Goal: Task Accomplishment & Management: Manage account settings

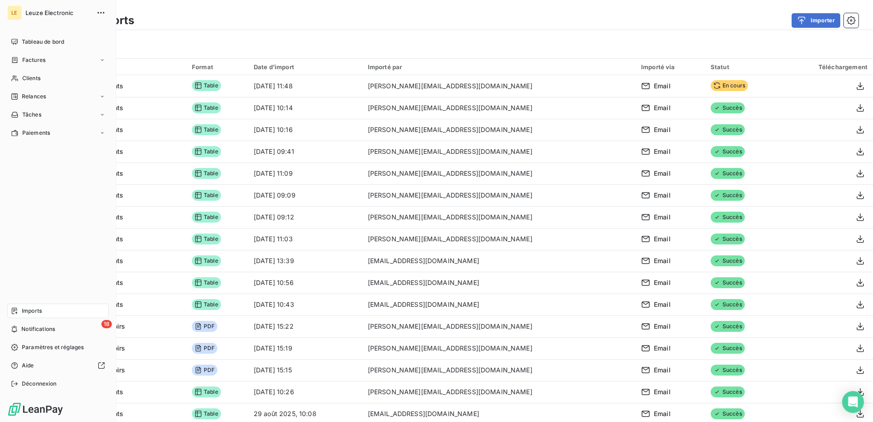
click at [41, 310] on span "Imports" at bounding box center [32, 311] width 20 height 8
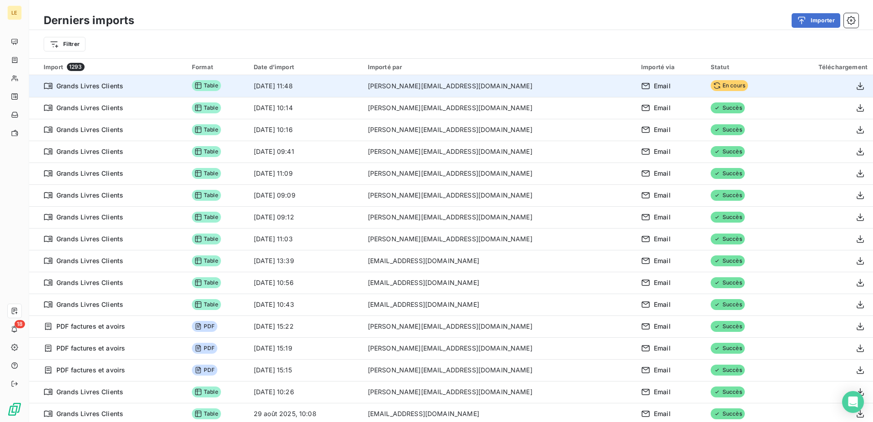
click at [711, 81] on span "En cours" at bounding box center [729, 85] width 37 height 11
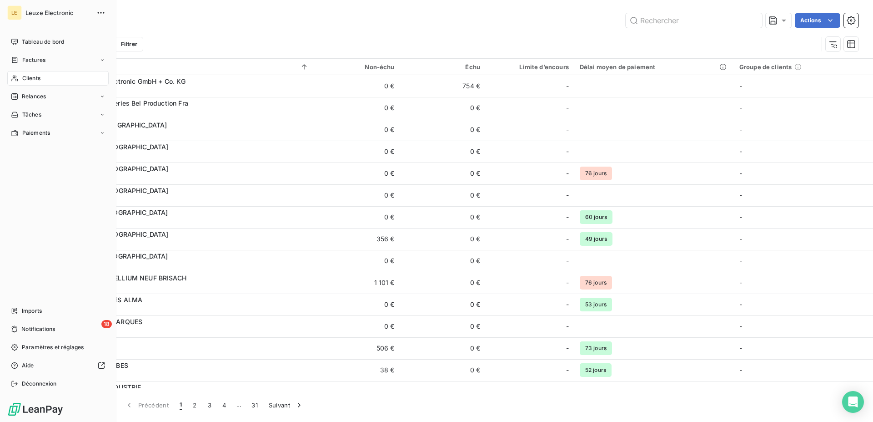
drag, startPoint x: 27, startPoint y: 309, endPoint x: 39, endPoint y: 299, distance: 15.6
click at [27, 309] on span "Imports" at bounding box center [32, 311] width 20 height 8
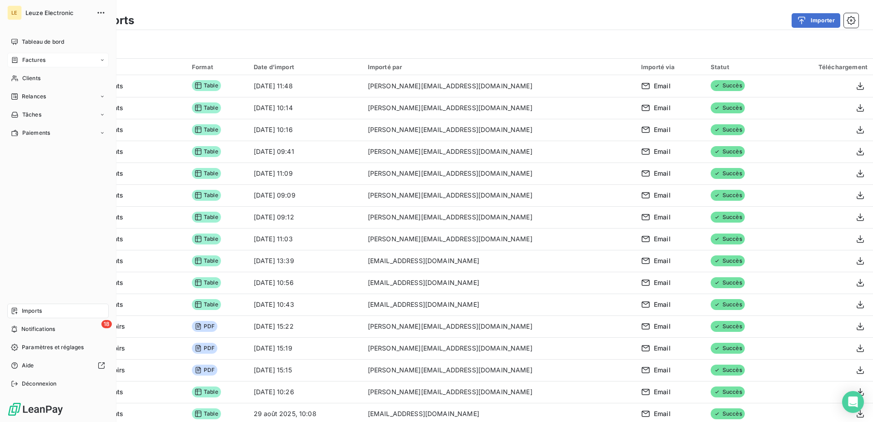
click at [20, 66] on div "Factures" at bounding box center [57, 60] width 101 height 15
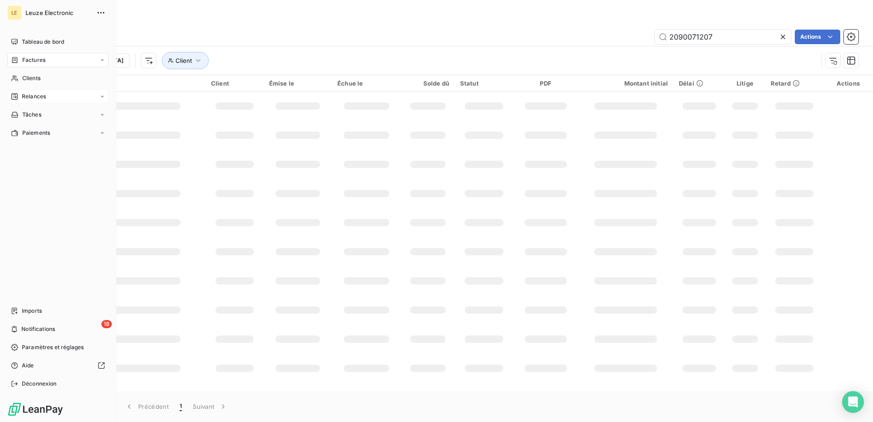
click at [23, 96] on span "Relances" at bounding box center [34, 96] width 24 height 8
click at [30, 83] on div "Clients" at bounding box center [57, 78] width 101 height 15
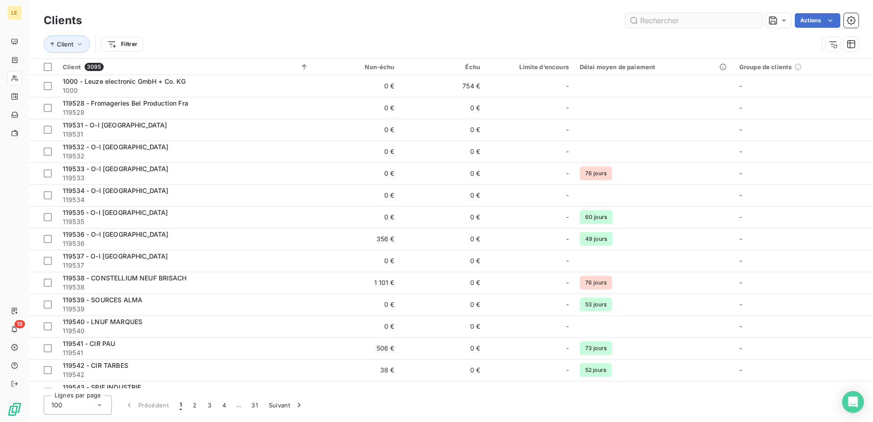
click at [713, 15] on input "text" at bounding box center [694, 20] width 136 height 15
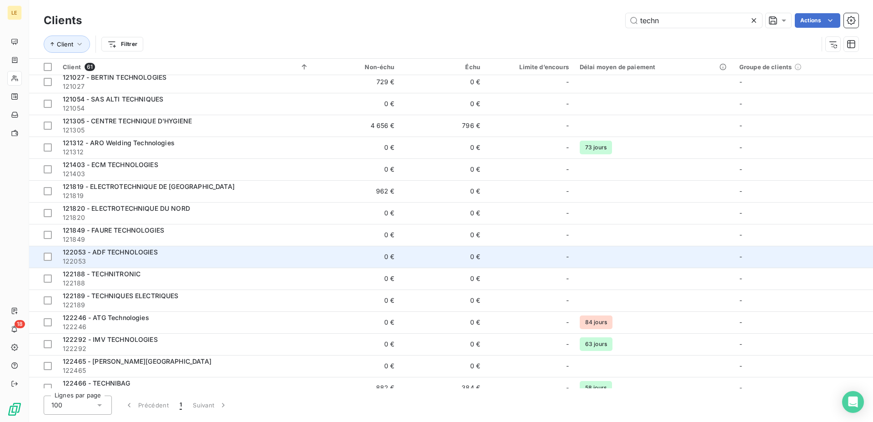
scroll to position [278, 0]
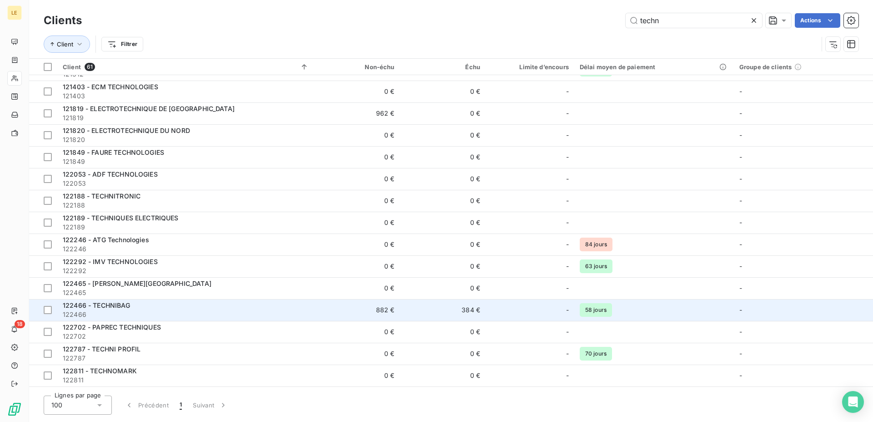
type input "techn"
click at [225, 305] on div "122466 - TECHNIBAG" at bounding box center [186, 305] width 246 height 9
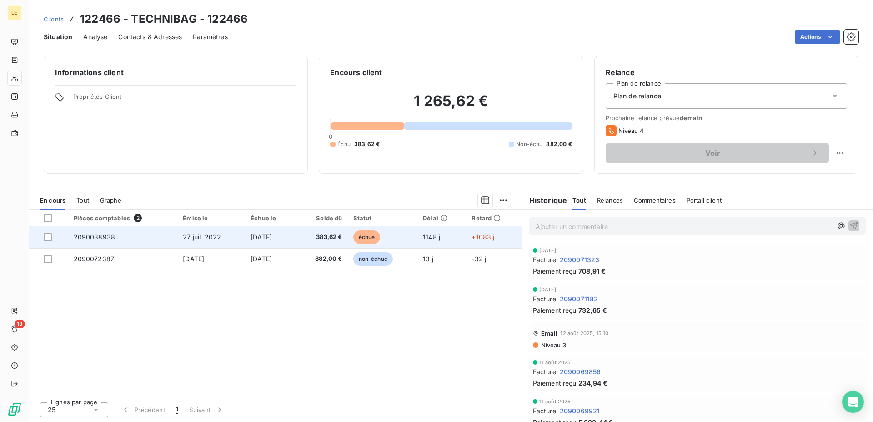
click at [296, 237] on td "[DATE]" at bounding box center [270, 237] width 50 height 22
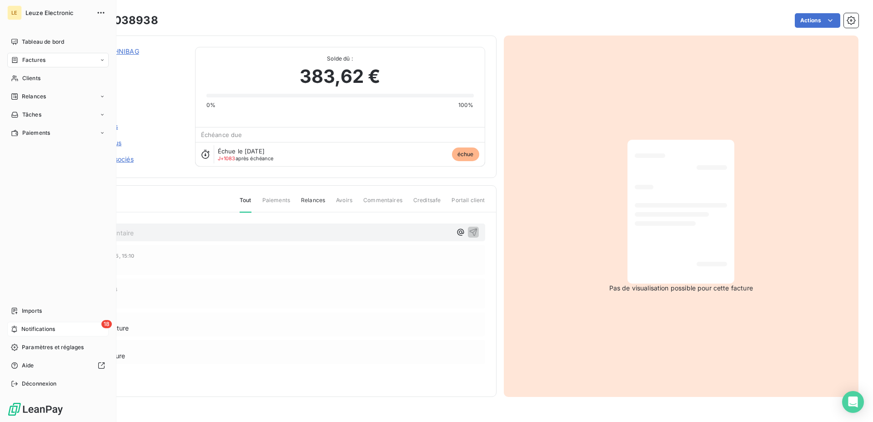
click at [25, 323] on div "18 Notifications" at bounding box center [57, 329] width 101 height 15
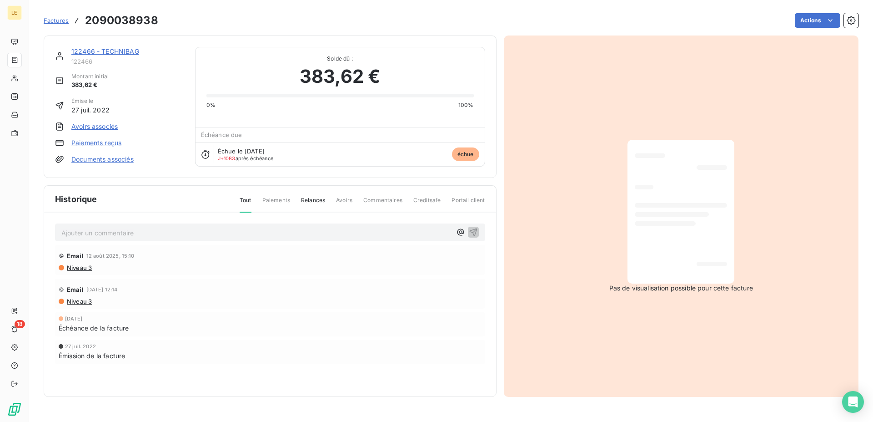
click at [289, 340] on div "Email [DATE] 15:10 Niveau 3 Email [DATE] 12:14 Niveau 3 [DATE] Échéance de la f…" at bounding box center [270, 323] width 430 height 156
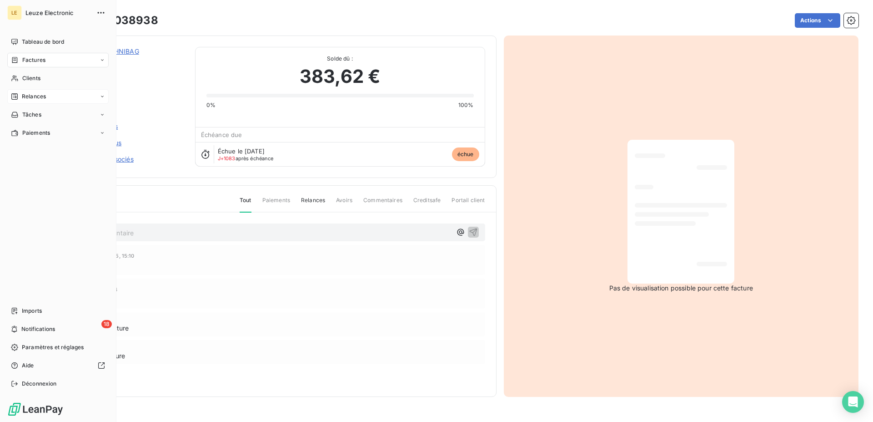
click at [26, 96] on span "Relances" at bounding box center [34, 96] width 24 height 8
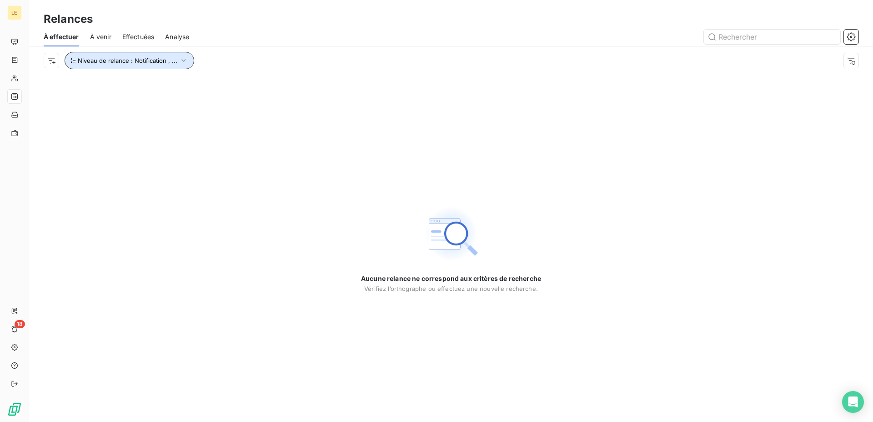
click at [149, 57] on span "Niveau de relance : Notification , ..." at bounding box center [128, 60] width 100 height 7
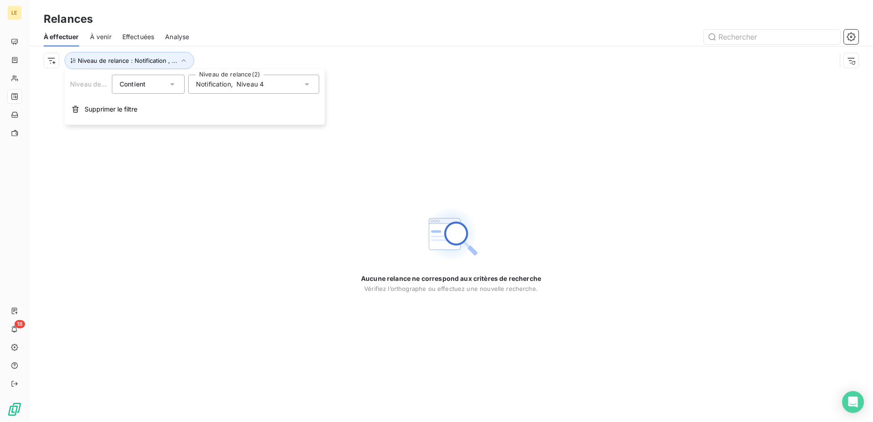
click at [224, 88] on span "Notification" at bounding box center [213, 84] width 35 height 9
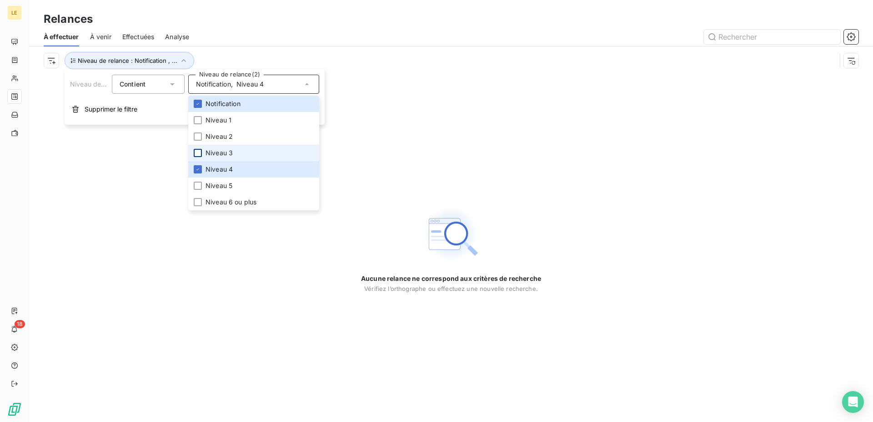
click at [197, 156] on div at bounding box center [198, 153] width 8 height 8
drag, startPoint x: 202, startPoint y: 171, endPoint x: 185, endPoint y: 205, distance: 38.5
click at [202, 171] on li "Niveau 4" at bounding box center [253, 169] width 131 height 16
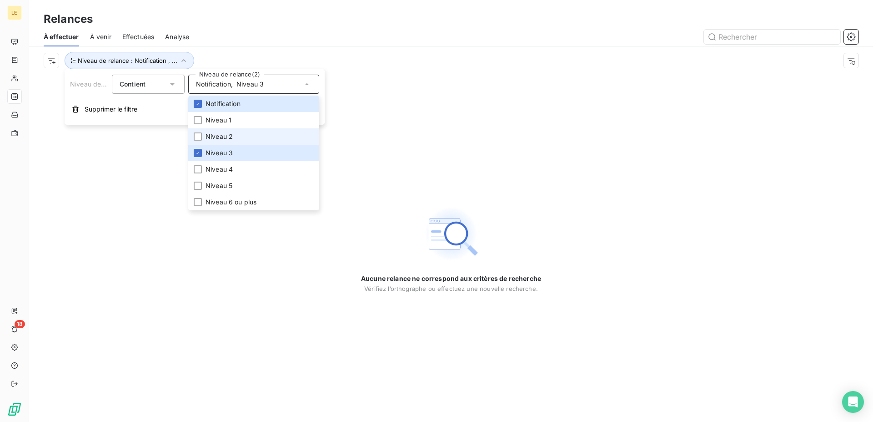
click at [207, 138] on span "Niveau 2" at bounding box center [219, 136] width 27 height 9
click at [750, 41] on input "text" at bounding box center [772, 37] width 136 height 15
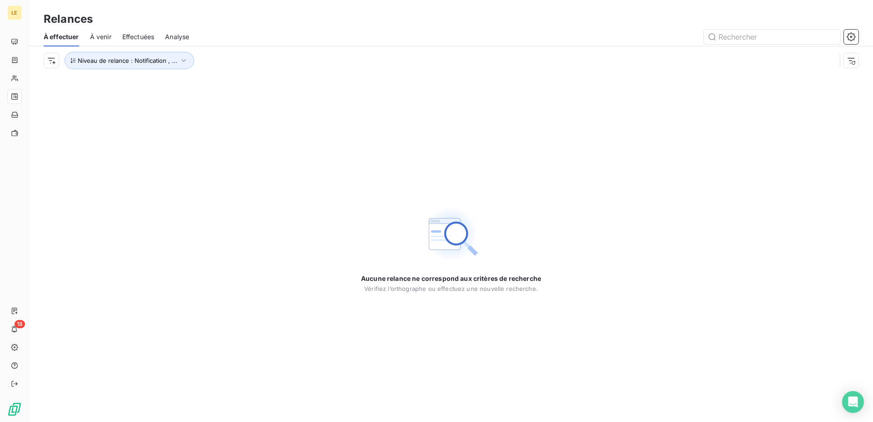
click at [471, 233] on img at bounding box center [451, 234] width 58 height 58
click at [120, 60] on span "Niveau de relance : Notification , ..." at bounding box center [128, 60] width 100 height 7
click at [207, 81] on span "Notification" at bounding box center [213, 84] width 35 height 9
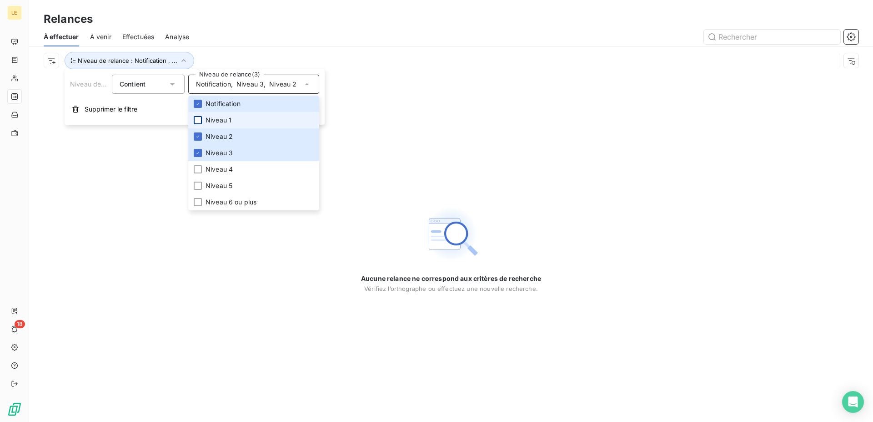
click at [199, 119] on div at bounding box center [198, 120] width 8 height 8
click at [196, 167] on div at bounding box center [198, 169] width 8 height 8
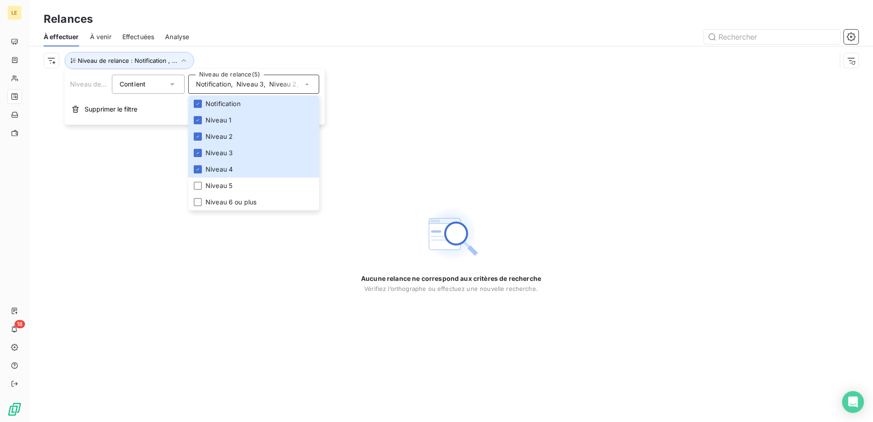
click at [273, 61] on div "Niveau de relance : Notification , ..." at bounding box center [440, 60] width 793 height 17
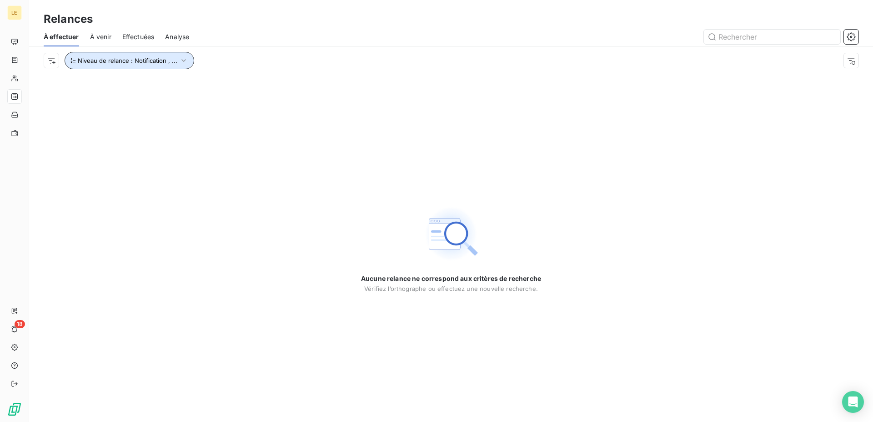
click at [91, 57] on span "Niveau de relance : Notification , ..." at bounding box center [128, 60] width 100 height 7
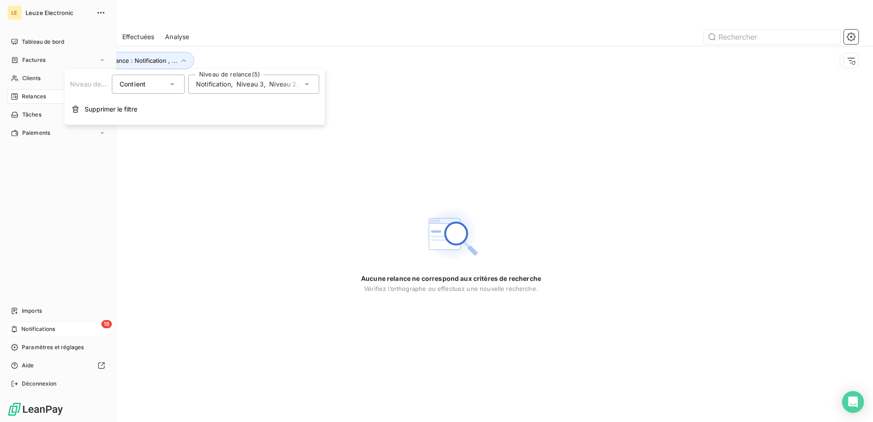
click at [33, 323] on div "18 Notifications" at bounding box center [57, 329] width 101 height 15
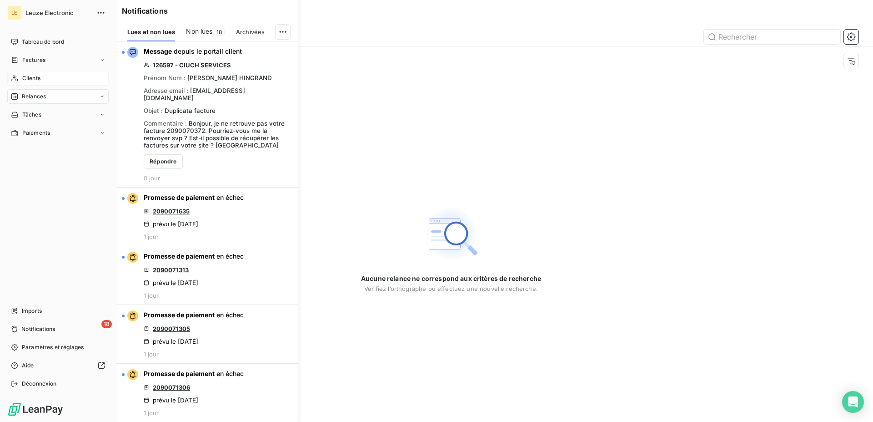
click at [40, 72] on div "Clients" at bounding box center [57, 78] width 101 height 15
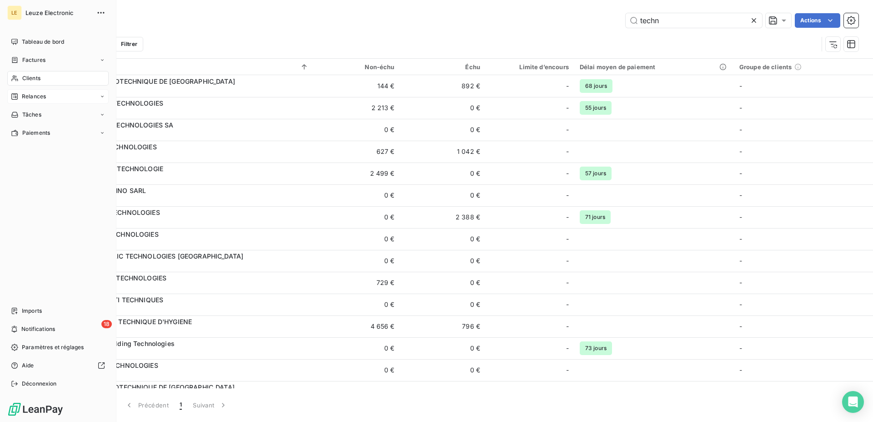
click at [37, 96] on span "Relances" at bounding box center [34, 96] width 24 height 8
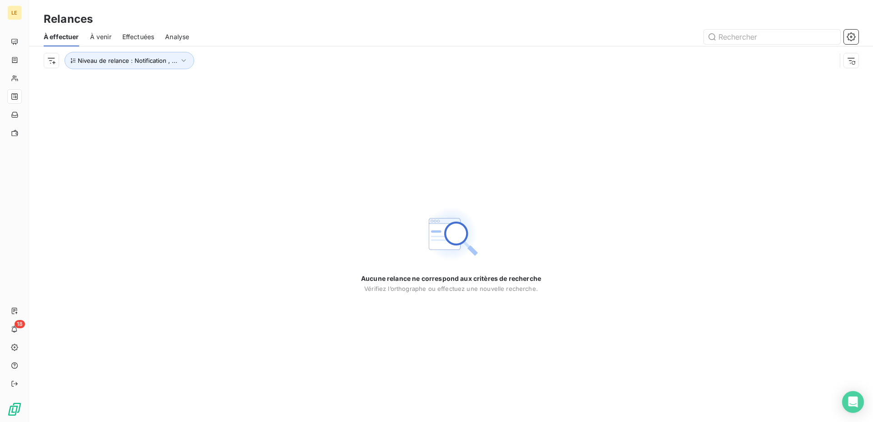
click at [106, 38] on span "À venir" at bounding box center [100, 36] width 21 height 9
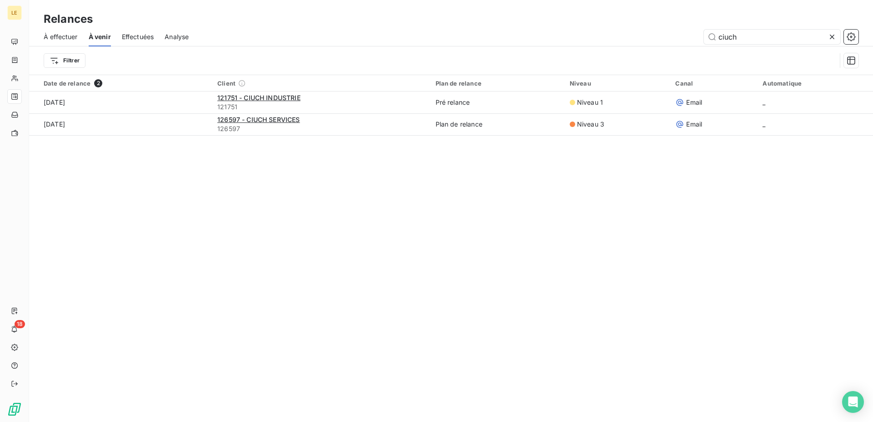
click at [72, 37] on span "À effectuer" at bounding box center [61, 36] width 34 height 9
